Goal: Find specific page/section: Find specific page/section

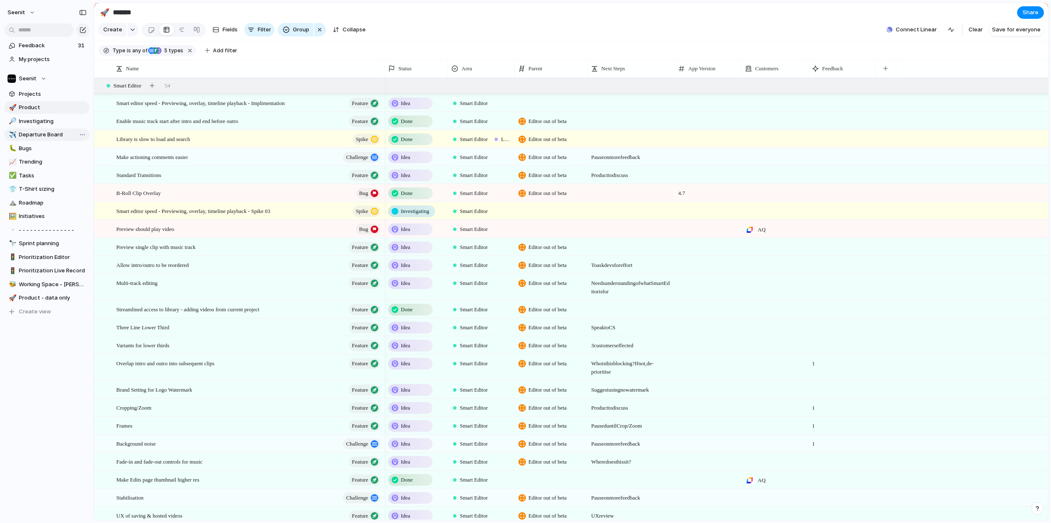
click at [40, 135] on span "Departure Board" at bounding box center [53, 135] width 68 height 8
type input "**********"
